Goal: Task Accomplishment & Management: Use online tool/utility

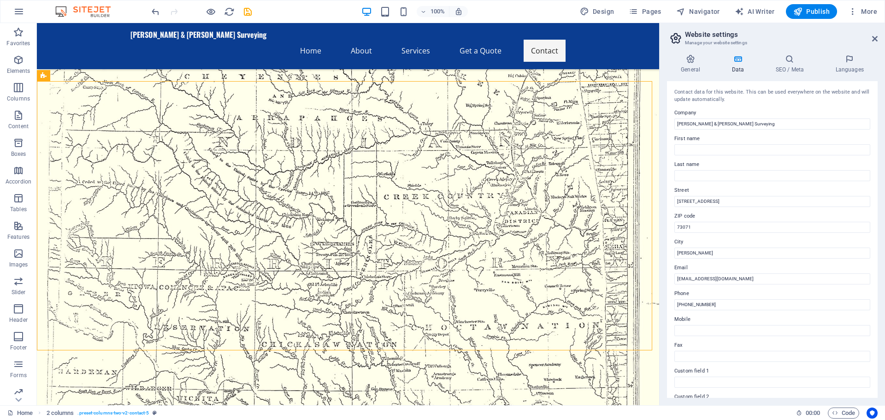
scroll to position [946, 0]
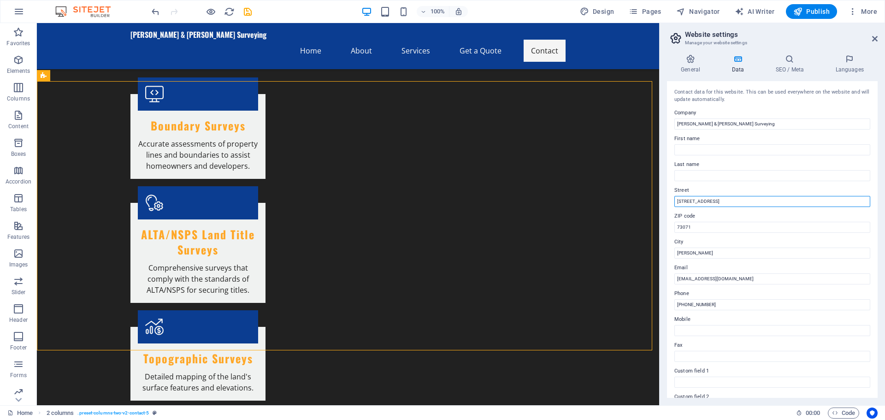
drag, startPoint x: 756, startPoint y: 223, endPoint x: 651, endPoint y: 196, distance: 109.0
click at [717, 203] on input "123 Survey Lane" at bounding box center [773, 201] width 196 height 11
type input "[STREET_ADDRESS]"
type input "73069"
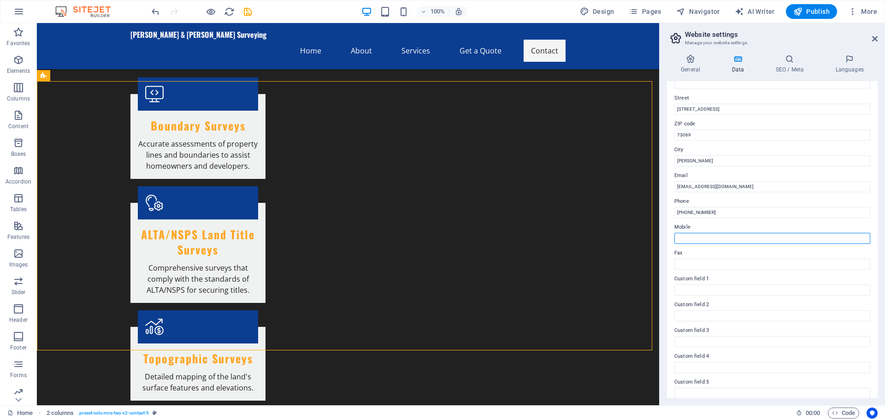
scroll to position [126, 0]
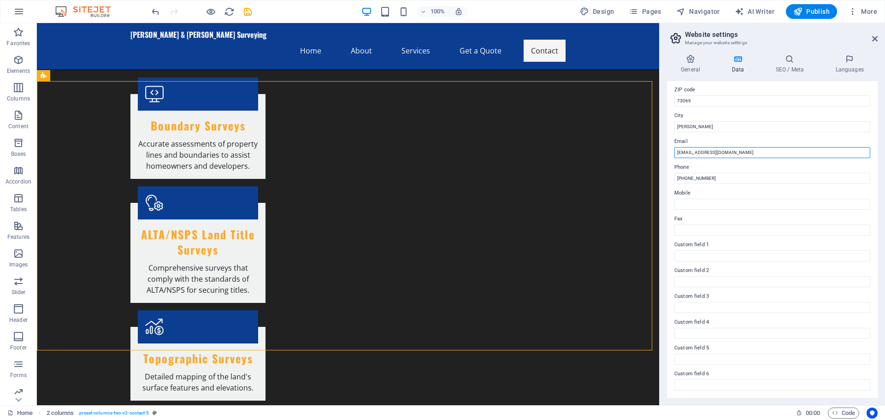
click at [742, 152] on input "[EMAIL_ADDRESS][DOMAIN_NAME]" at bounding box center [773, 152] width 196 height 11
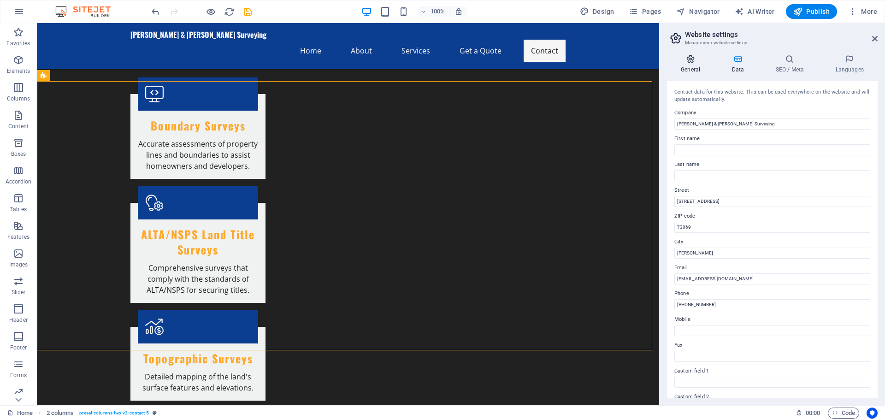
click at [693, 64] on h4 "General" at bounding box center [692, 63] width 51 height 19
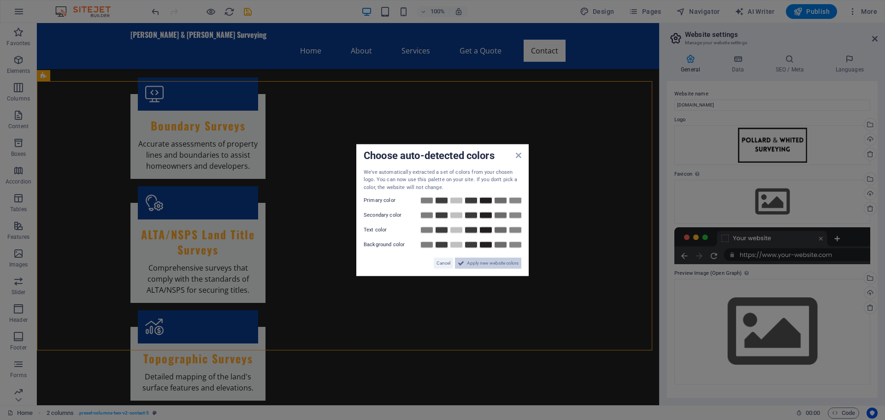
click at [499, 263] on span "Apply new website colors" at bounding box center [493, 263] width 52 height 11
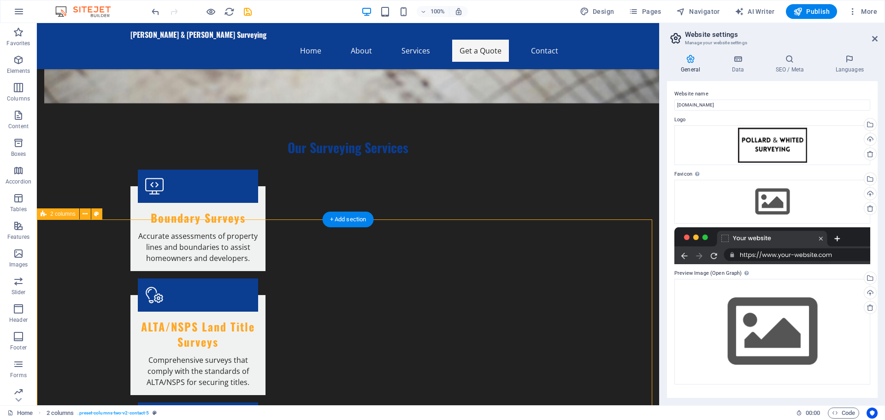
scroll to position [946, 0]
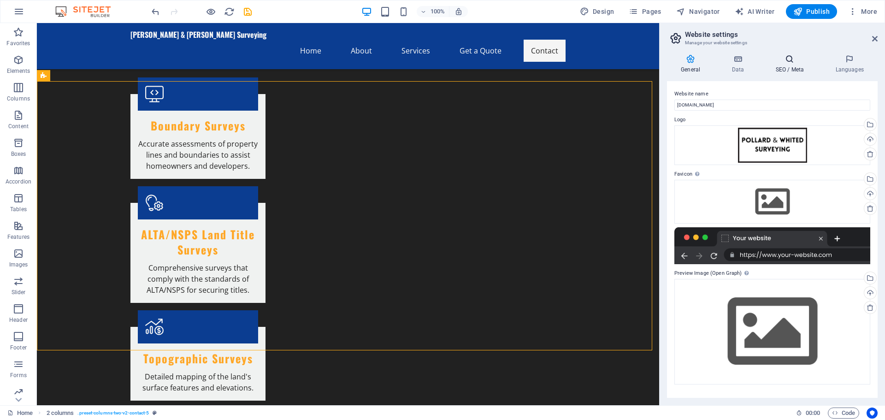
click at [789, 60] on icon at bounding box center [790, 58] width 56 height 9
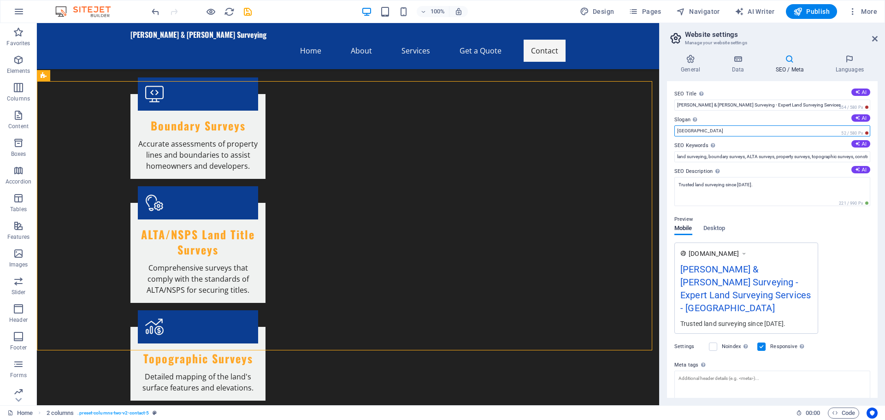
drag, startPoint x: 706, startPoint y: 130, endPoint x: 662, endPoint y: 128, distance: 43.4
click at [662, 128] on div "General Data SEO / Meta Languages Website name pwsurveying.com Logo Drag files …" at bounding box center [772, 226] width 225 height 358
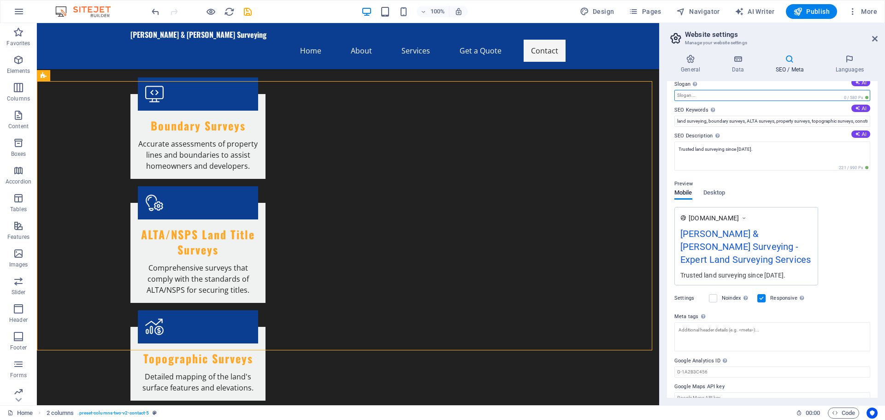
scroll to position [0, 0]
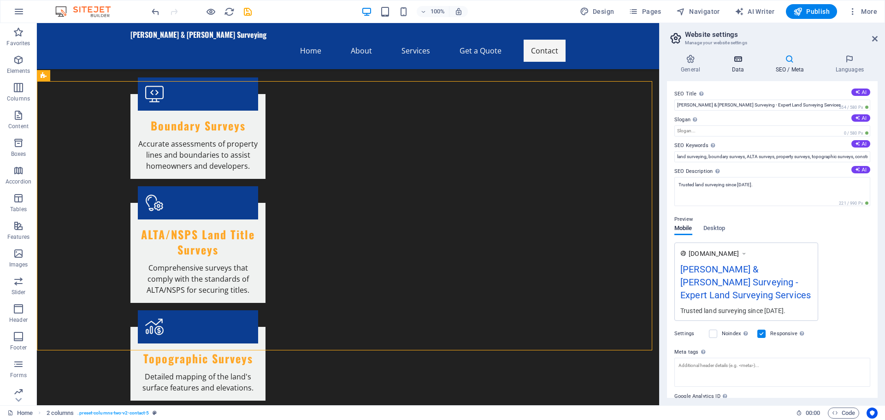
click at [736, 63] on icon at bounding box center [738, 58] width 40 height 9
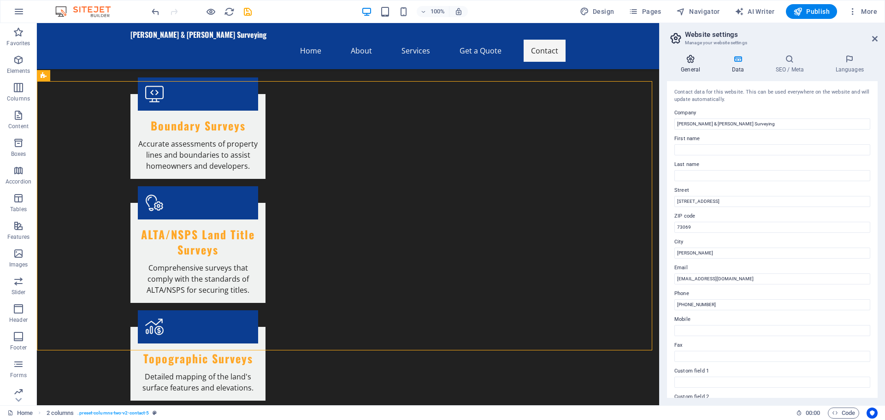
click at [691, 63] on icon at bounding box center [690, 58] width 47 height 9
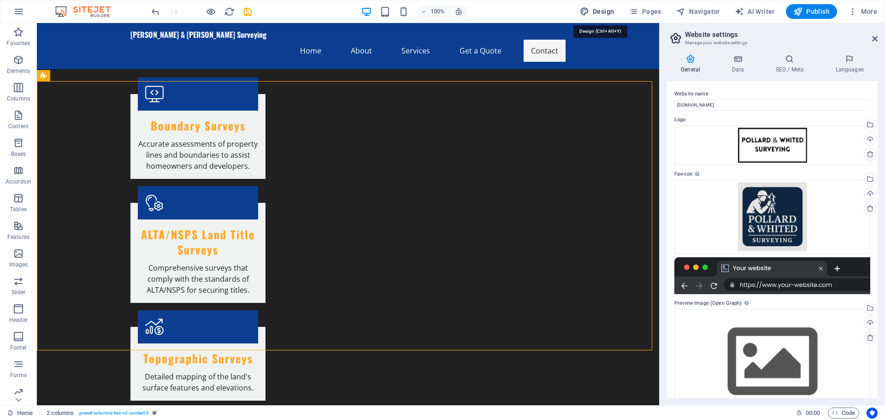
click at [587, 14] on icon "button" at bounding box center [584, 11] width 9 height 9
select select "px"
select select "200"
select select "px"
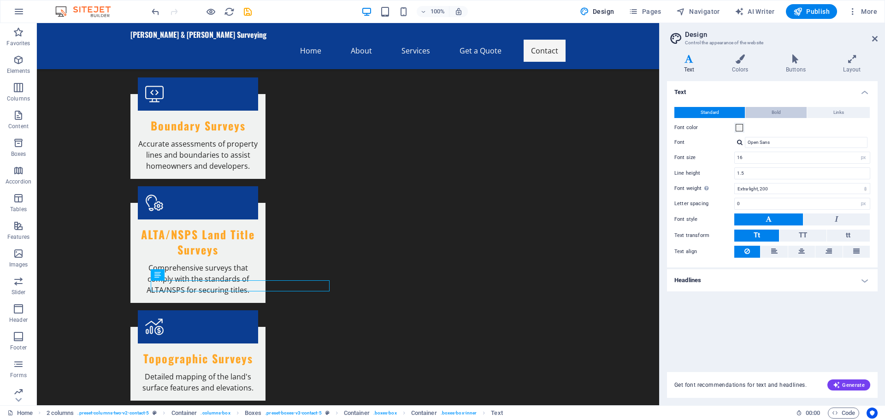
click at [782, 112] on button "Bold" at bounding box center [776, 112] width 61 height 11
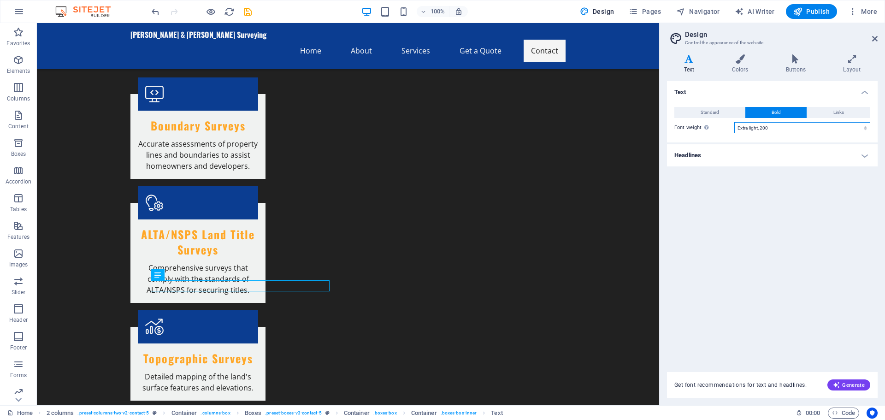
click at [779, 125] on select "Thin, 100 Extra-light, 200 Light, 300 Regular, 400 Medium, 500 Semi-bold, 600 B…" at bounding box center [803, 127] width 136 height 11
click at [735, 122] on select "Thin, 100 Extra-light, 200 Light, 300 Regular, 400 Medium, 500 Semi-bold, 600 B…" at bounding box center [803, 127] width 136 height 11
click at [777, 126] on select "Thin, 100 Extra-light, 200 Light, 300 Regular, 400 Medium, 500 Semi-bold, 600 B…" at bounding box center [803, 127] width 136 height 11
select select "200"
click at [735, 122] on select "Thin, 100 Extra-light, 200 Light, 300 Regular, 400 Medium, 500 Semi-bold, 600 B…" at bounding box center [803, 127] width 136 height 11
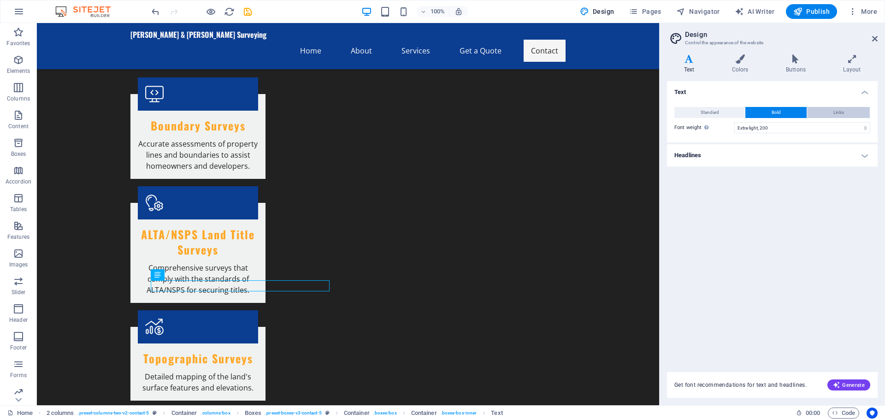
click at [826, 113] on button "Links" at bounding box center [838, 112] width 63 height 11
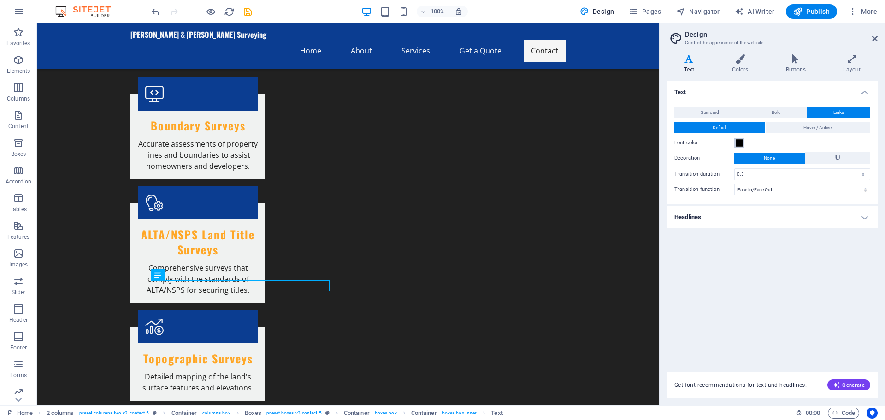
click at [738, 141] on span at bounding box center [739, 142] width 7 height 7
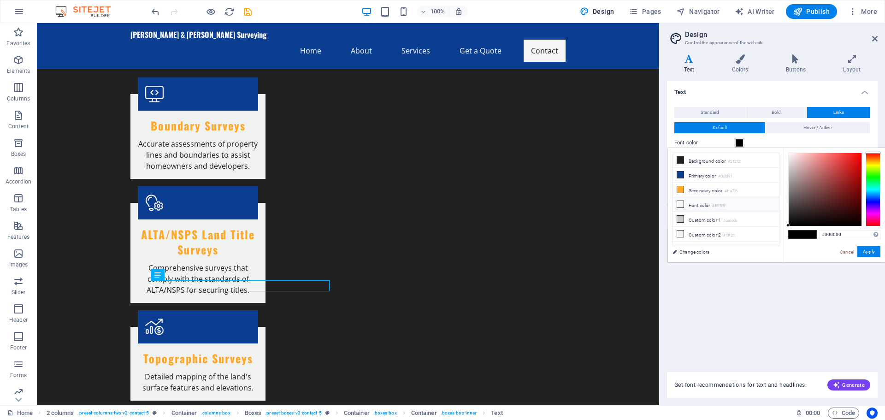
click at [683, 203] on icon at bounding box center [680, 204] width 6 height 6
type input "#f5f5f5"
click at [868, 252] on button "Apply" at bounding box center [869, 251] width 23 height 11
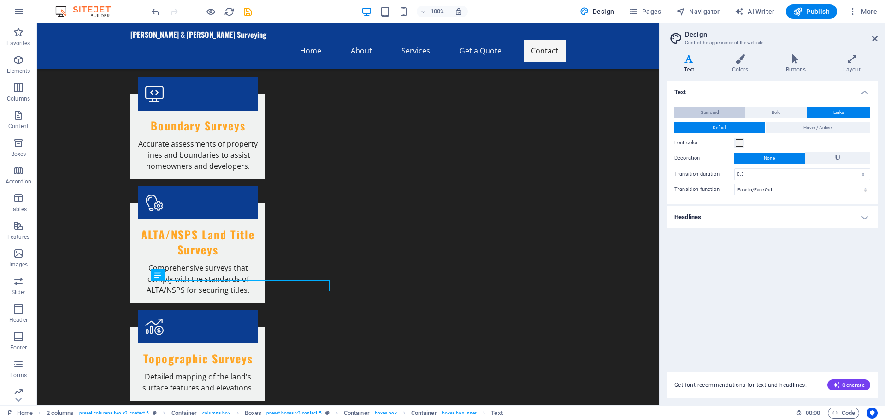
click at [716, 109] on span "Standard" at bounding box center [710, 112] width 18 height 11
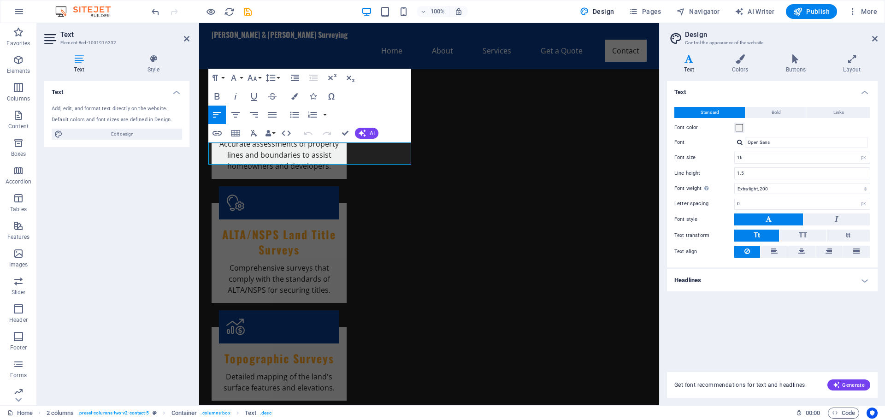
drag, startPoint x: 406, startPoint y: 158, endPoint x: 195, endPoint y: 141, distance: 211.9
click at [199, 141] on html "Skip to main content Pollard & Whited Surveying Home About Services Get a Quote…" at bounding box center [429, 287] width 460 height 2421
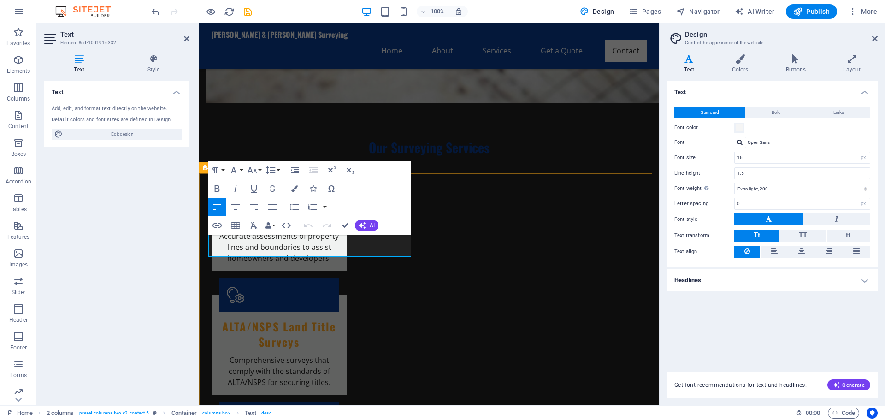
scroll to position [900, 0]
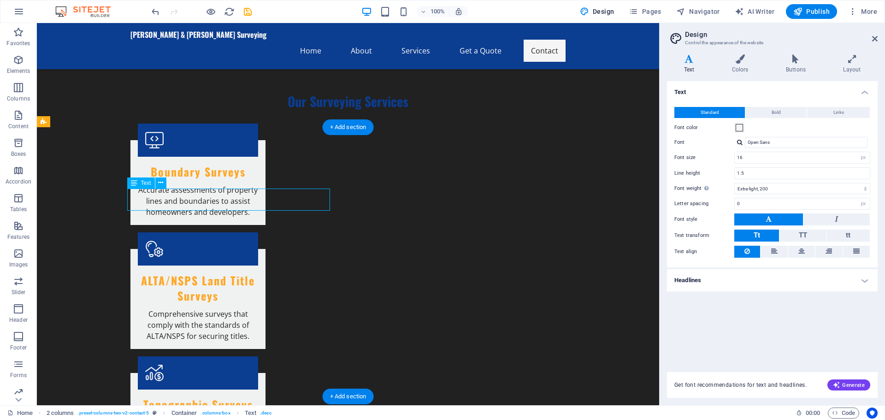
click at [162, 183] on icon at bounding box center [160, 183] width 5 height 10
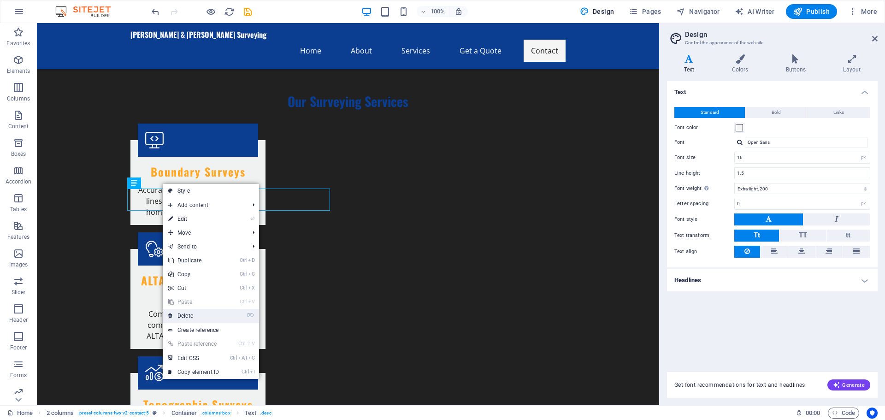
click at [200, 316] on link "⌦ Delete" at bounding box center [194, 316] width 62 height 14
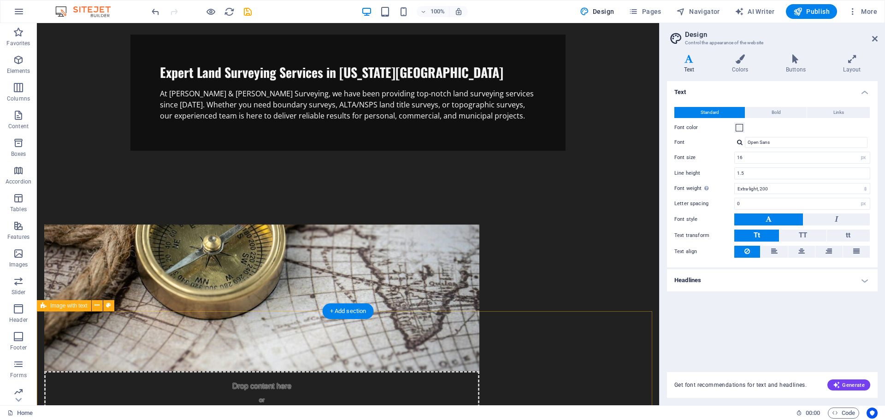
scroll to position [0, 0]
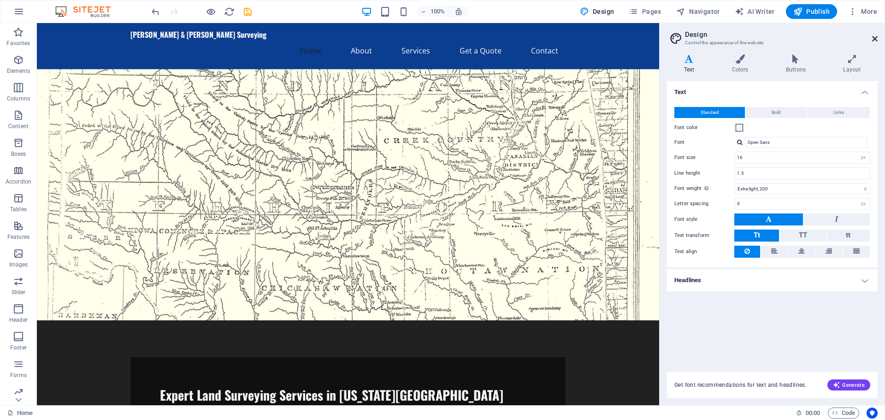
click at [875, 37] on icon at bounding box center [875, 38] width 6 height 7
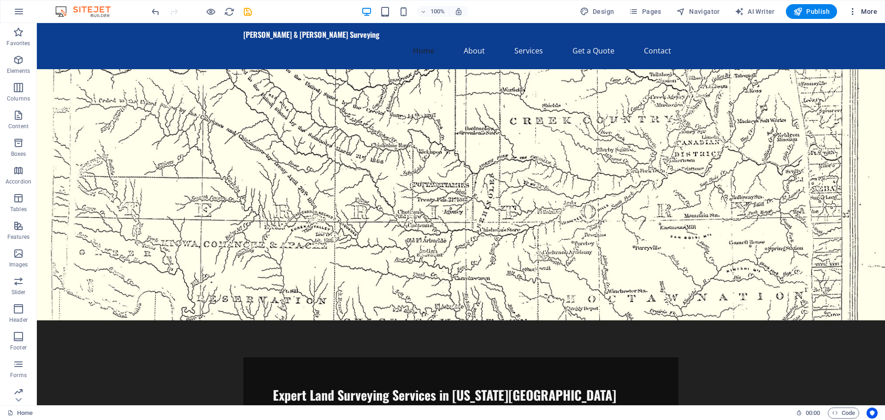
click at [870, 12] on span "More" at bounding box center [862, 11] width 29 height 9
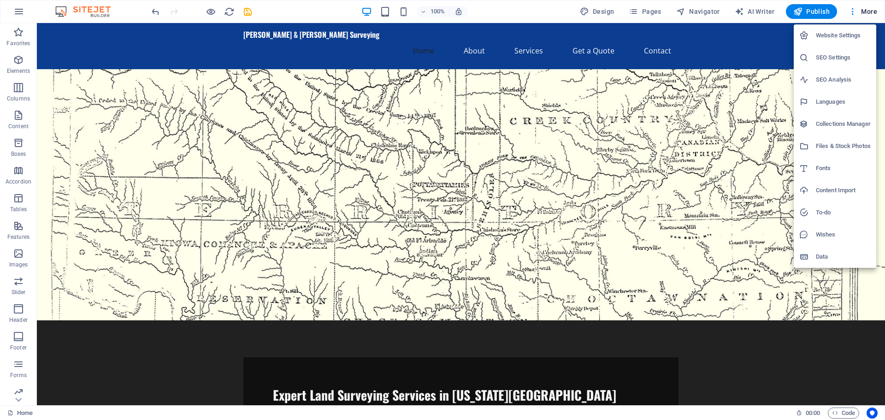
click at [870, 10] on div at bounding box center [442, 210] width 885 height 420
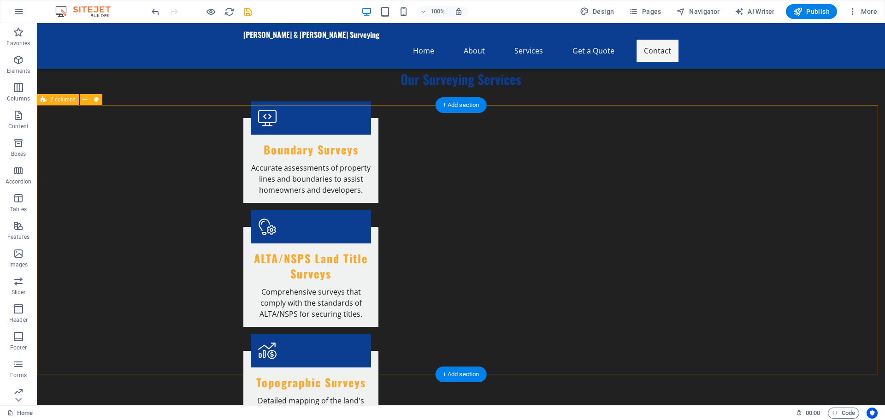
scroll to position [946, 0]
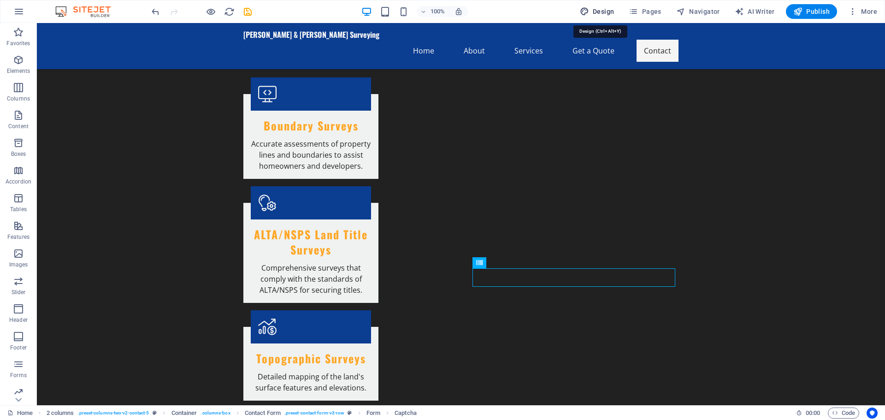
click at [597, 9] on span "Design" at bounding box center [597, 11] width 35 height 9
select select "px"
select select "200"
select select "px"
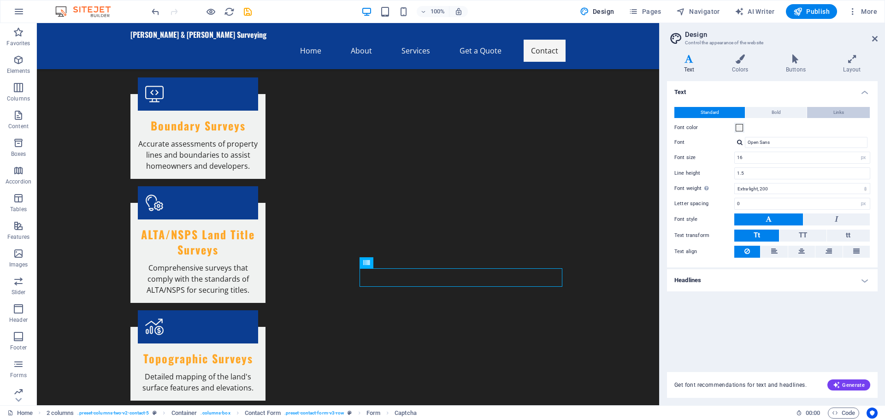
click at [848, 111] on button "Links" at bounding box center [838, 112] width 63 height 11
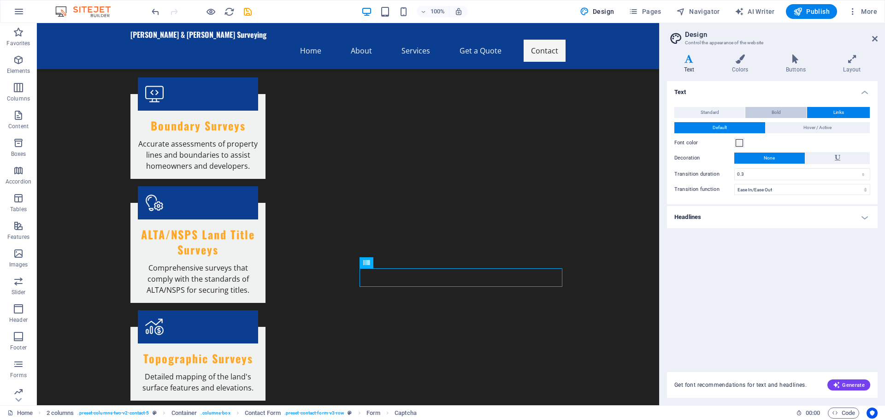
click at [776, 107] on span "Bold" at bounding box center [776, 112] width 9 height 11
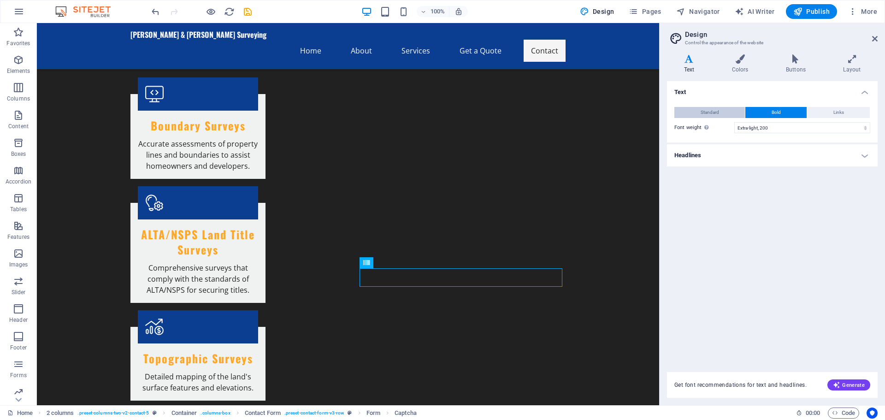
click at [698, 112] on button "Standard" at bounding box center [710, 112] width 71 height 11
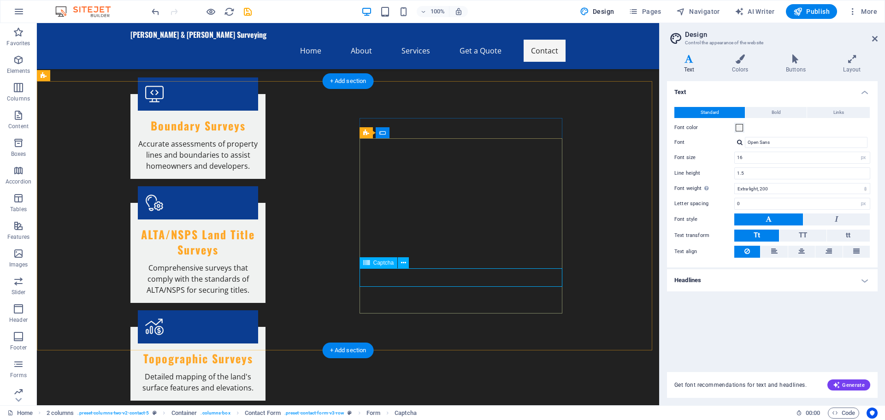
click at [401, 263] on icon at bounding box center [403, 263] width 5 height 10
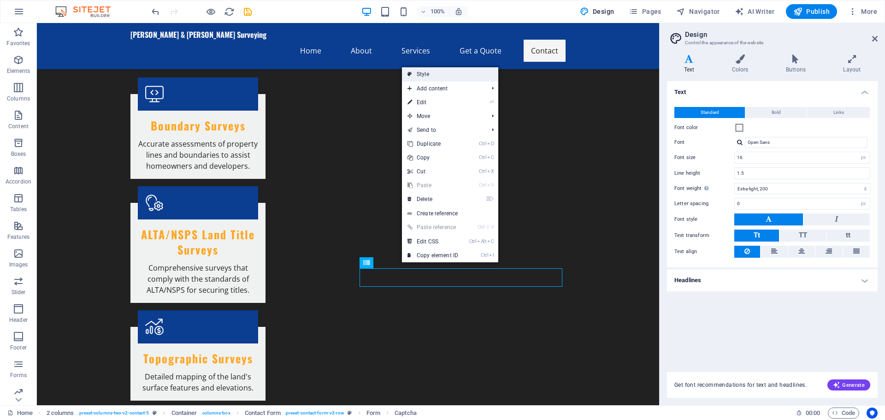
click at [457, 74] on link "Style" at bounding box center [450, 74] width 96 height 14
select select "rem"
select select "preset-contact-form-v3-row"
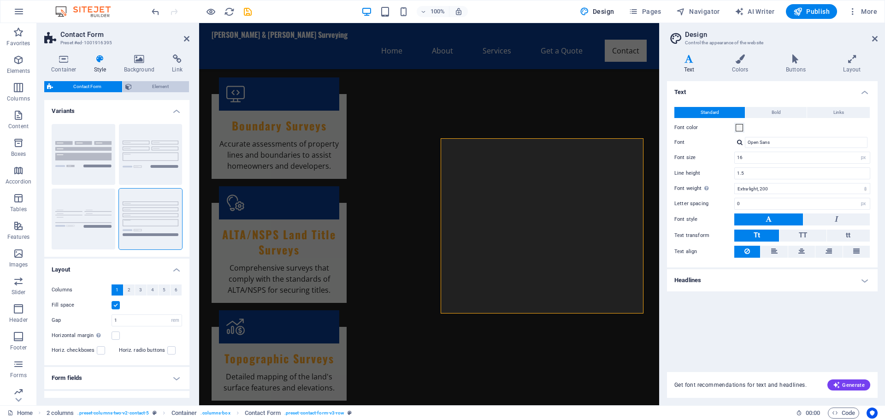
click at [144, 86] on span "Element" at bounding box center [161, 86] width 52 height 11
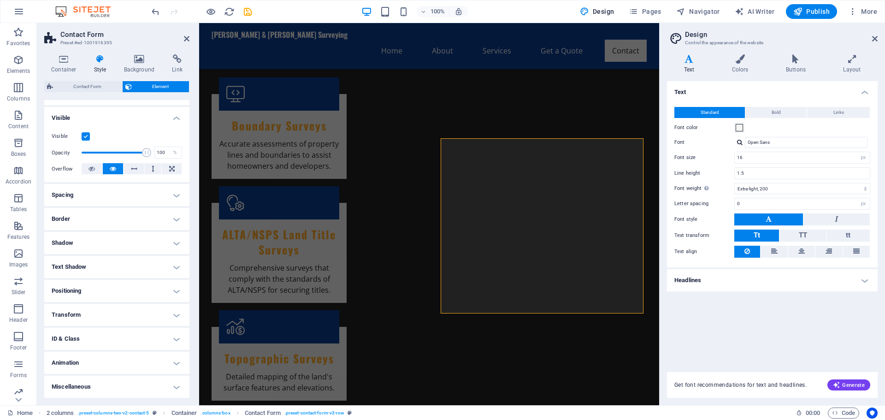
scroll to position [0, 0]
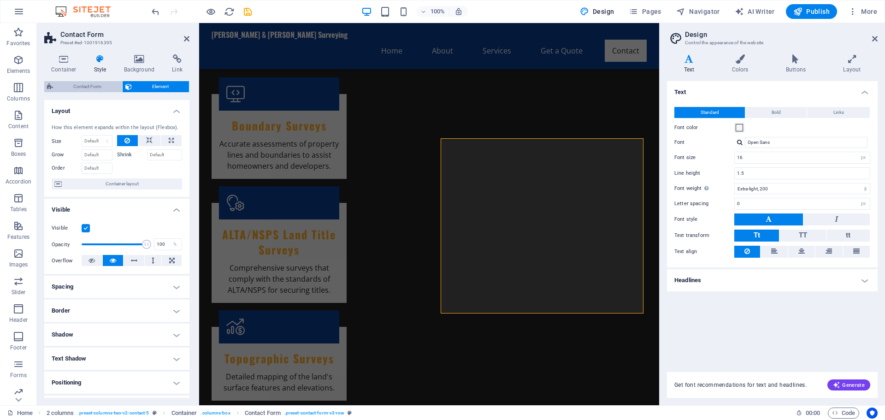
click at [86, 87] on span "Contact Form" at bounding box center [88, 86] width 64 height 11
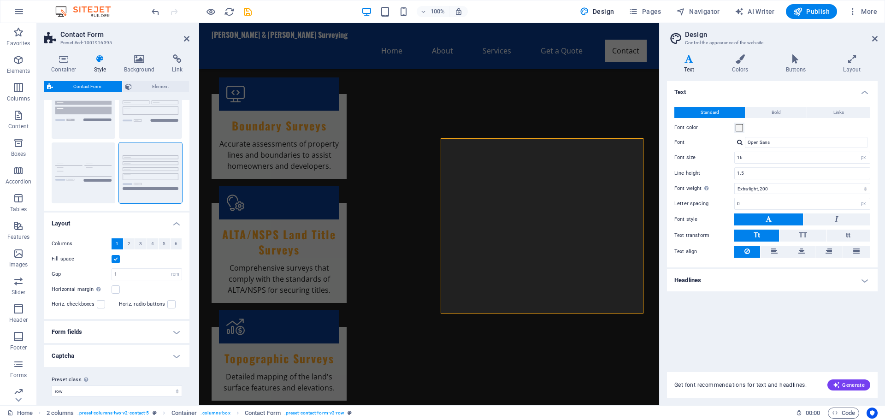
scroll to position [52, 0]
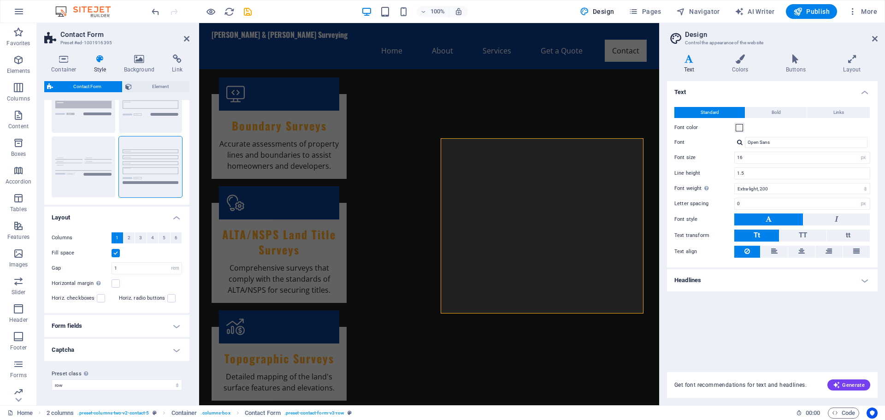
click at [173, 323] on h4 "Form fields" at bounding box center [116, 326] width 145 height 22
click at [176, 325] on h4 "Form fields" at bounding box center [116, 323] width 145 height 17
click at [177, 354] on h4 "Captcha" at bounding box center [116, 350] width 145 height 22
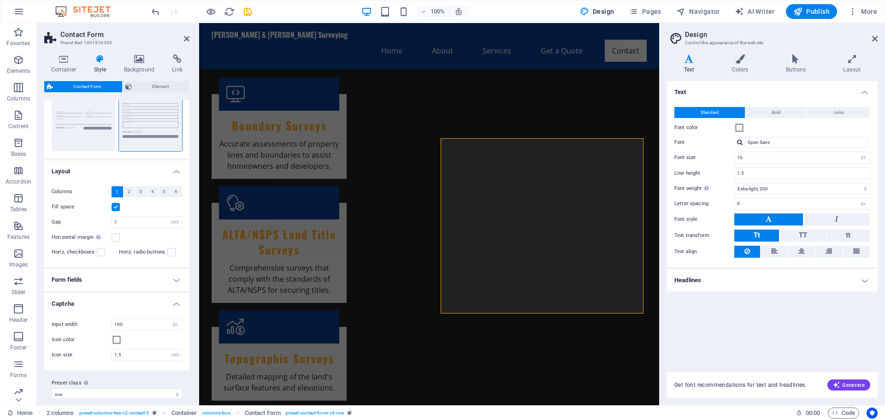
scroll to position [107, 0]
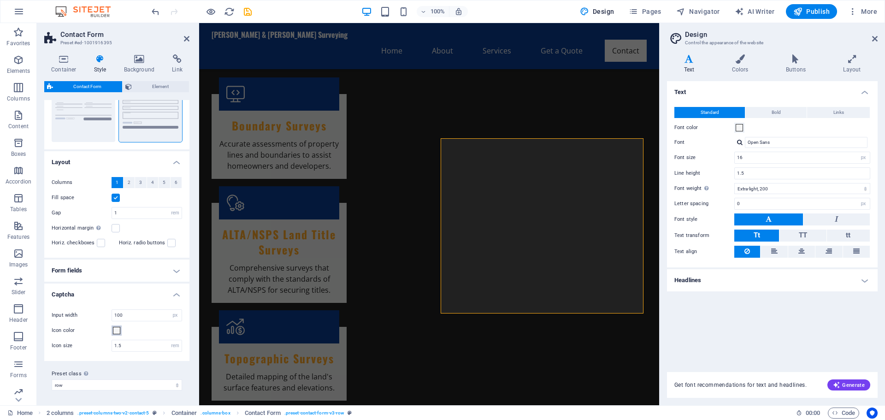
click at [117, 331] on span at bounding box center [116, 330] width 7 height 7
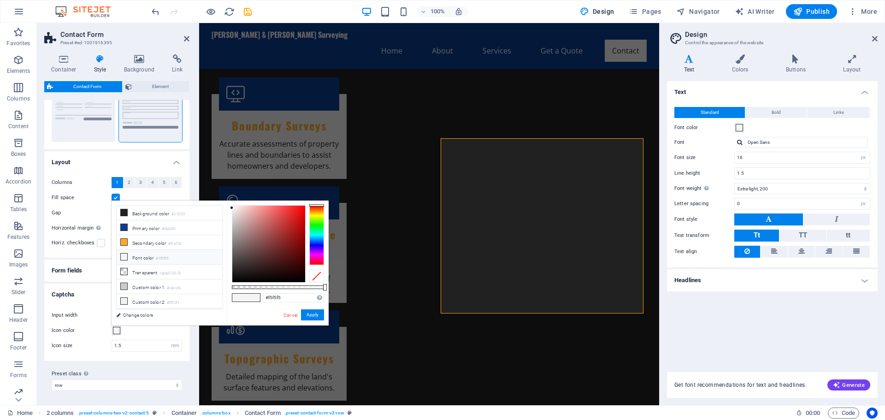
click at [117, 331] on span at bounding box center [116, 330] width 7 height 7
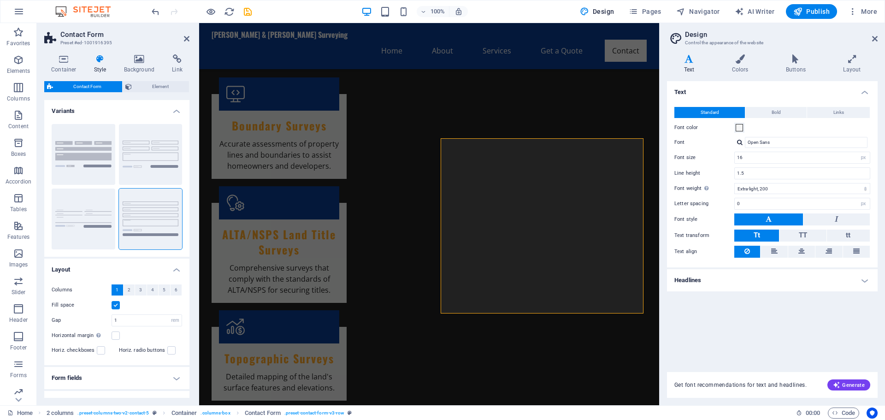
scroll to position [92, 0]
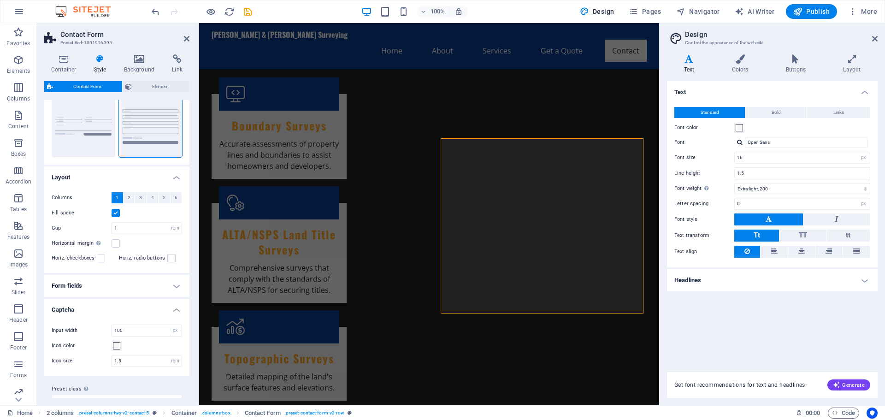
click at [176, 286] on h4 "Form fields" at bounding box center [116, 286] width 145 height 22
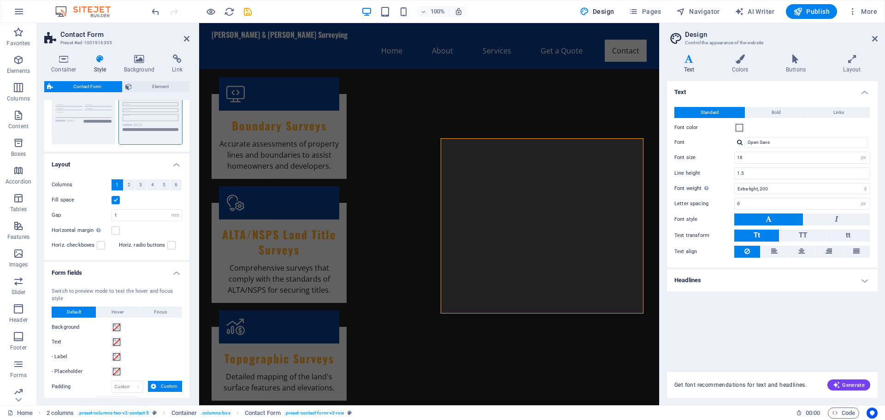
scroll to position [0, 0]
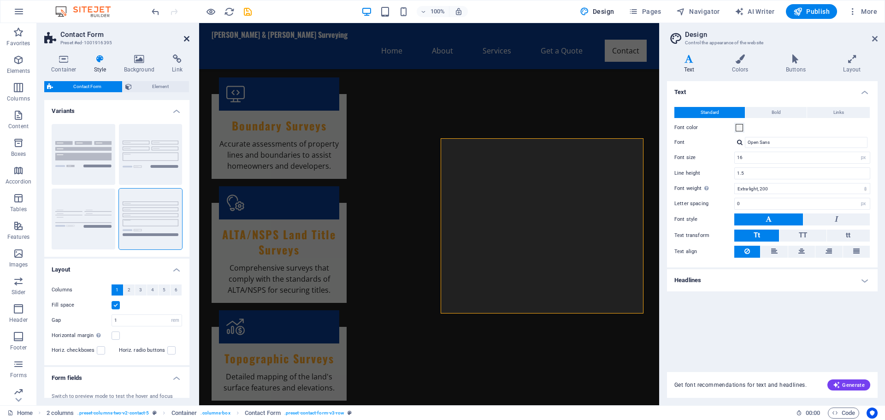
click at [187, 37] on icon at bounding box center [187, 38] width 6 height 7
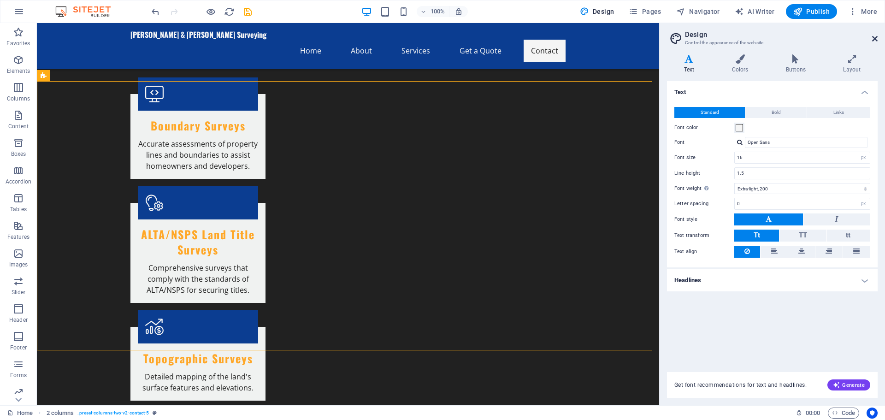
click at [876, 36] on icon at bounding box center [875, 38] width 6 height 7
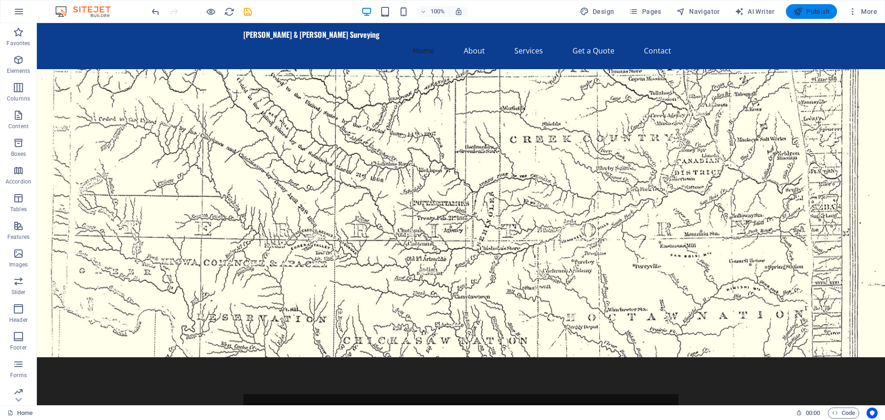
click at [811, 9] on span "Publish" at bounding box center [812, 11] width 36 height 9
checkbox input "false"
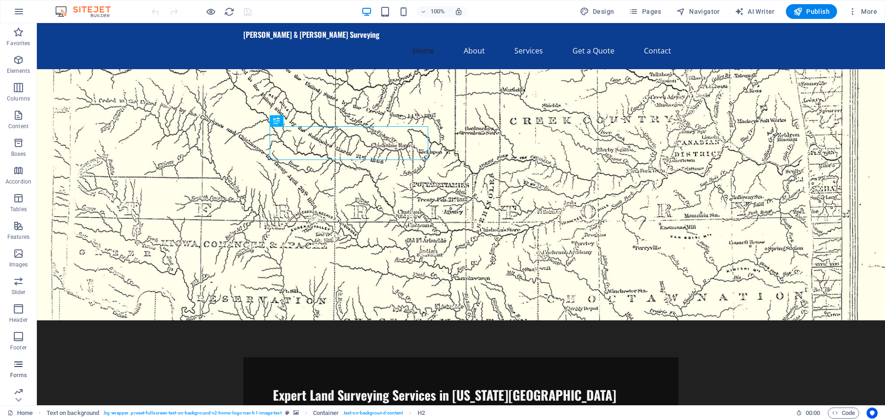
click at [18, 364] on icon "button" at bounding box center [18, 364] width 11 height 11
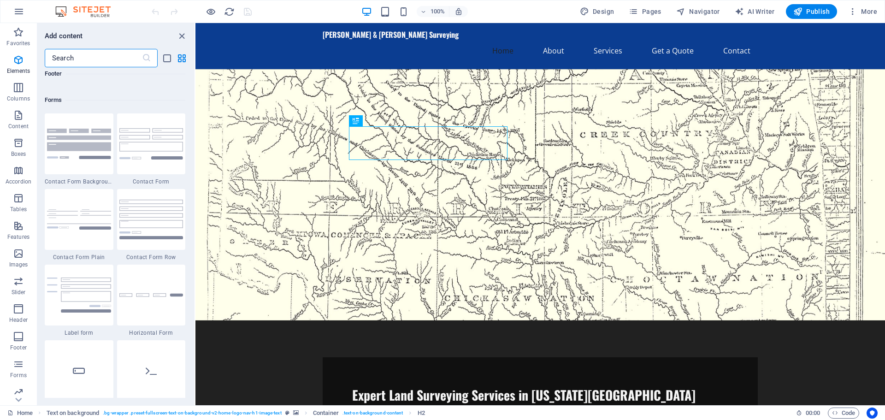
scroll to position [6733, 0]
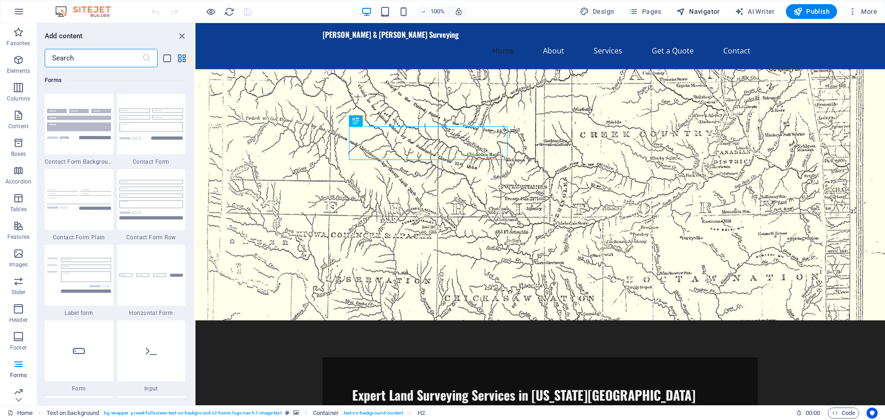
click at [686, 12] on icon "button" at bounding box center [680, 11] width 9 height 9
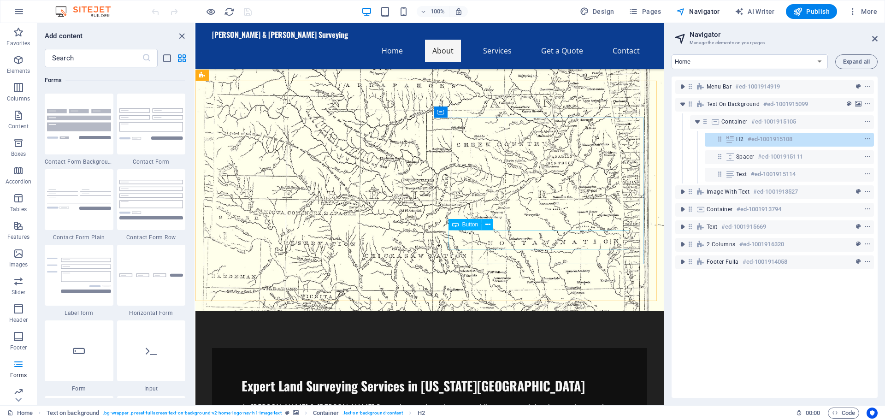
scroll to position [231, 0]
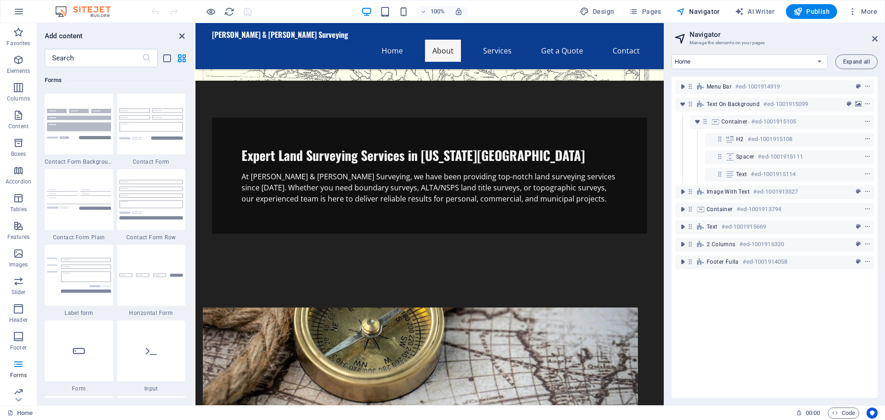
click at [181, 36] on icon "close panel" at bounding box center [182, 36] width 11 height 11
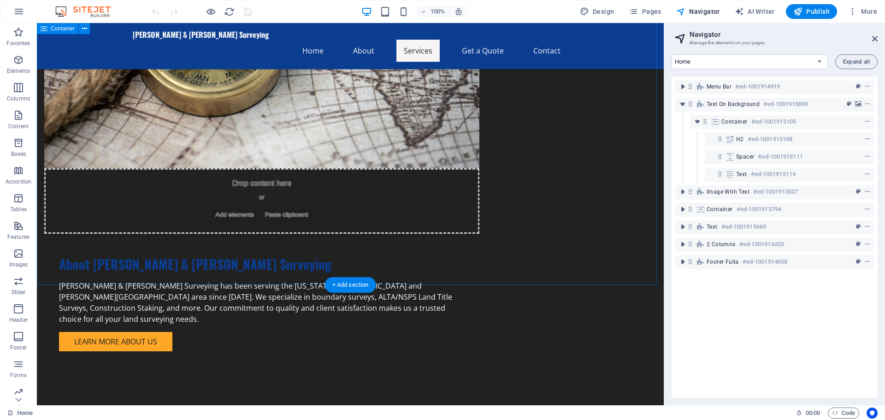
scroll to position [876, 0]
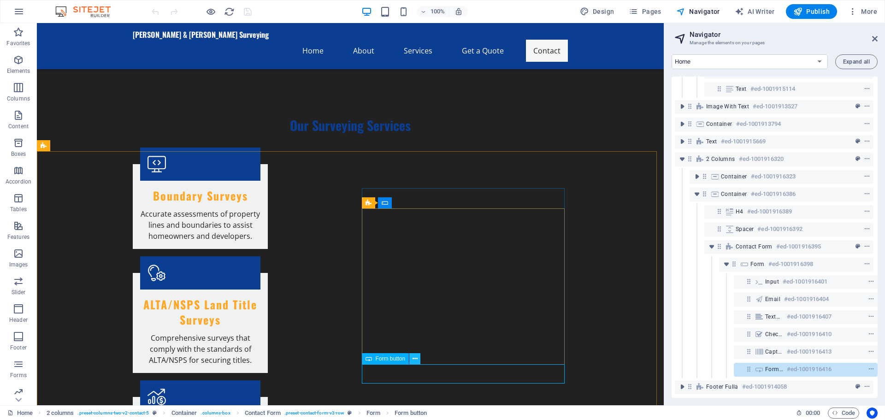
click at [414, 357] on icon at bounding box center [415, 359] width 5 height 10
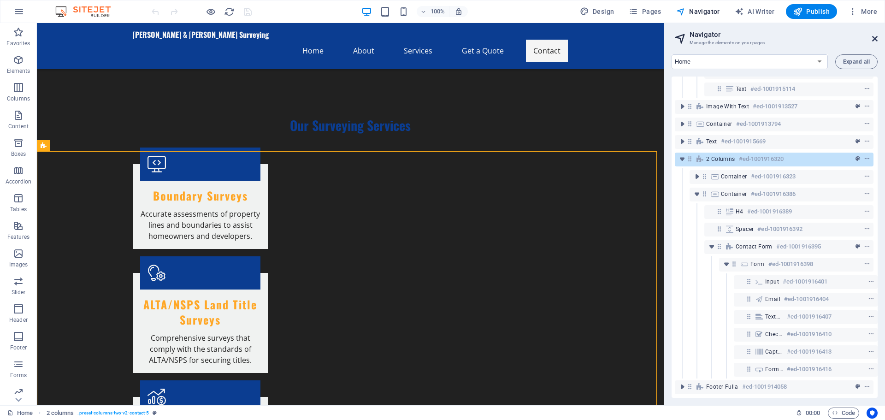
click at [873, 39] on icon at bounding box center [875, 38] width 6 height 7
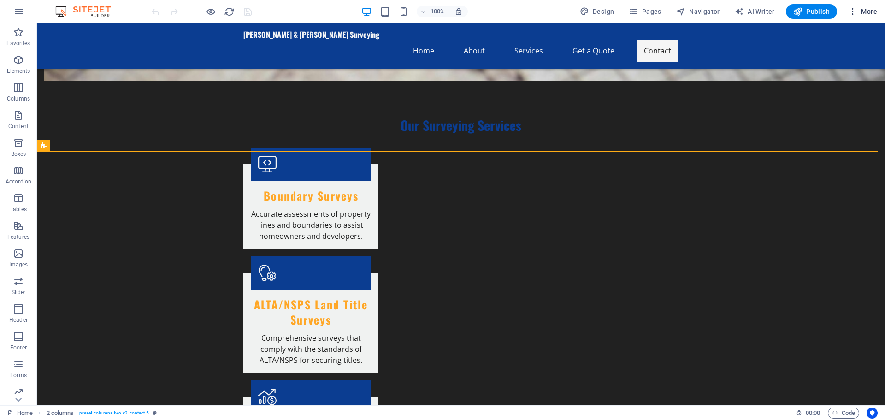
click at [872, 12] on span "More" at bounding box center [862, 11] width 29 height 9
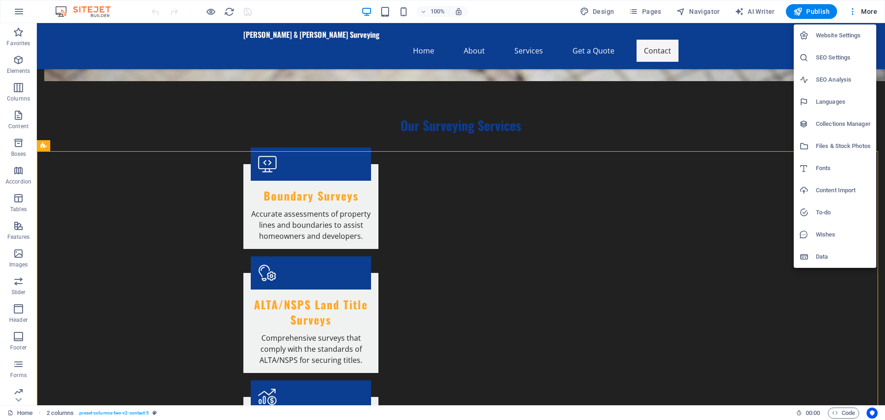
click at [839, 123] on h6 "Collections Manager" at bounding box center [843, 124] width 55 height 11
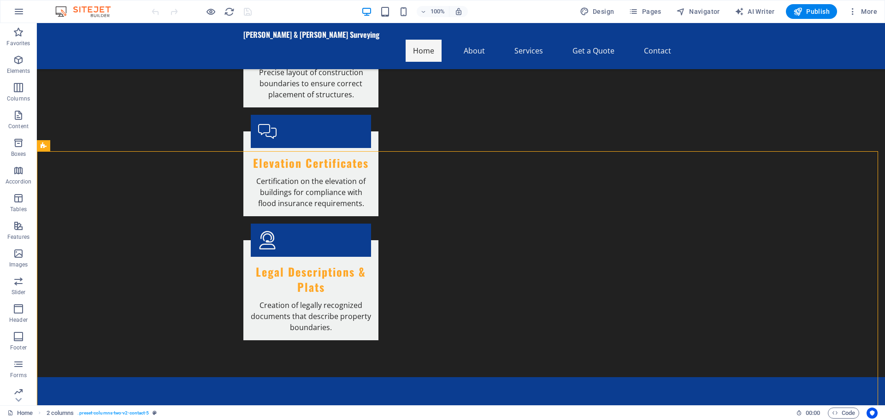
scroll to position [0, 0]
